Goal: Information Seeking & Learning: Find specific fact

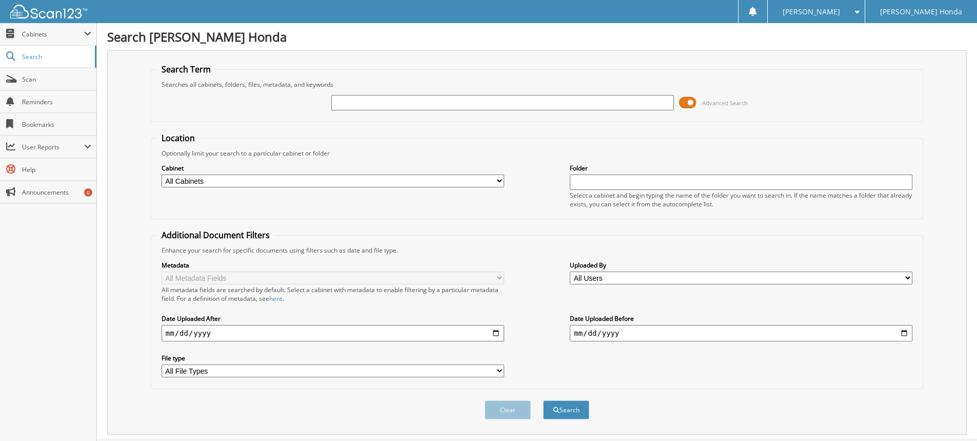
click at [387, 101] on input "text" at bounding box center [502, 102] width 343 height 15
type input "398810"
click at [543, 400] on button "Search" at bounding box center [566, 409] width 46 height 19
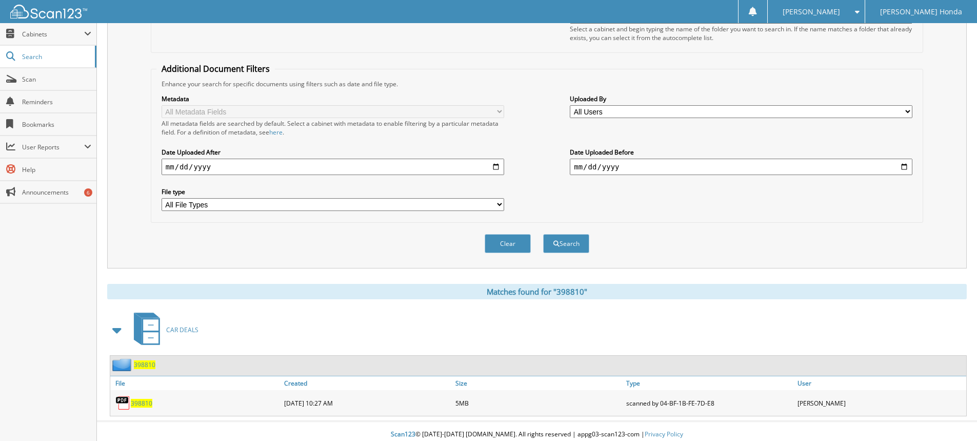
scroll to position [173, 0]
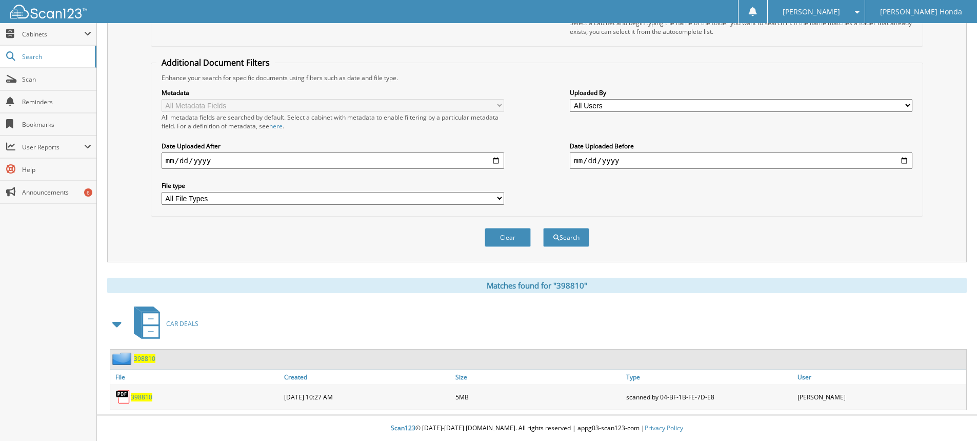
click at [140, 395] on span "398810" at bounding box center [142, 396] width 22 height 9
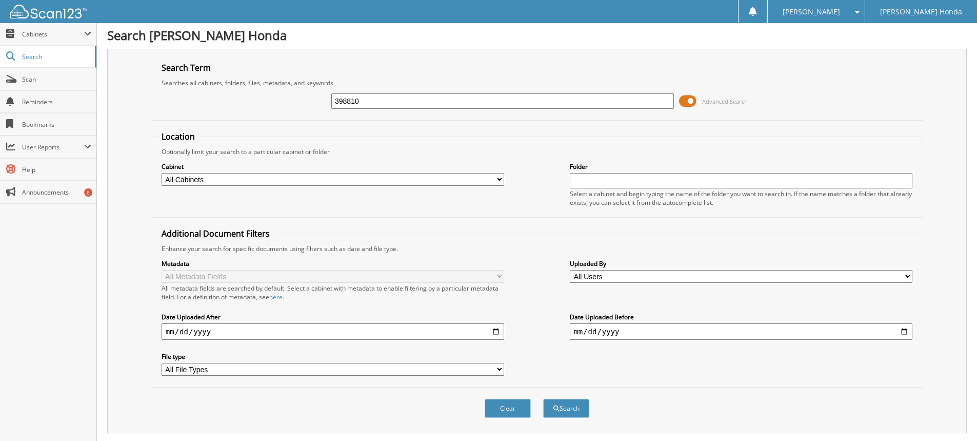
scroll to position [0, 0]
click at [502, 66] on fieldset "Search Term Searches all cabinets, folders, files, metadata, and keywords 39881…" at bounding box center [537, 93] width 772 height 58
